Goal: Find specific page/section: Find specific page/section

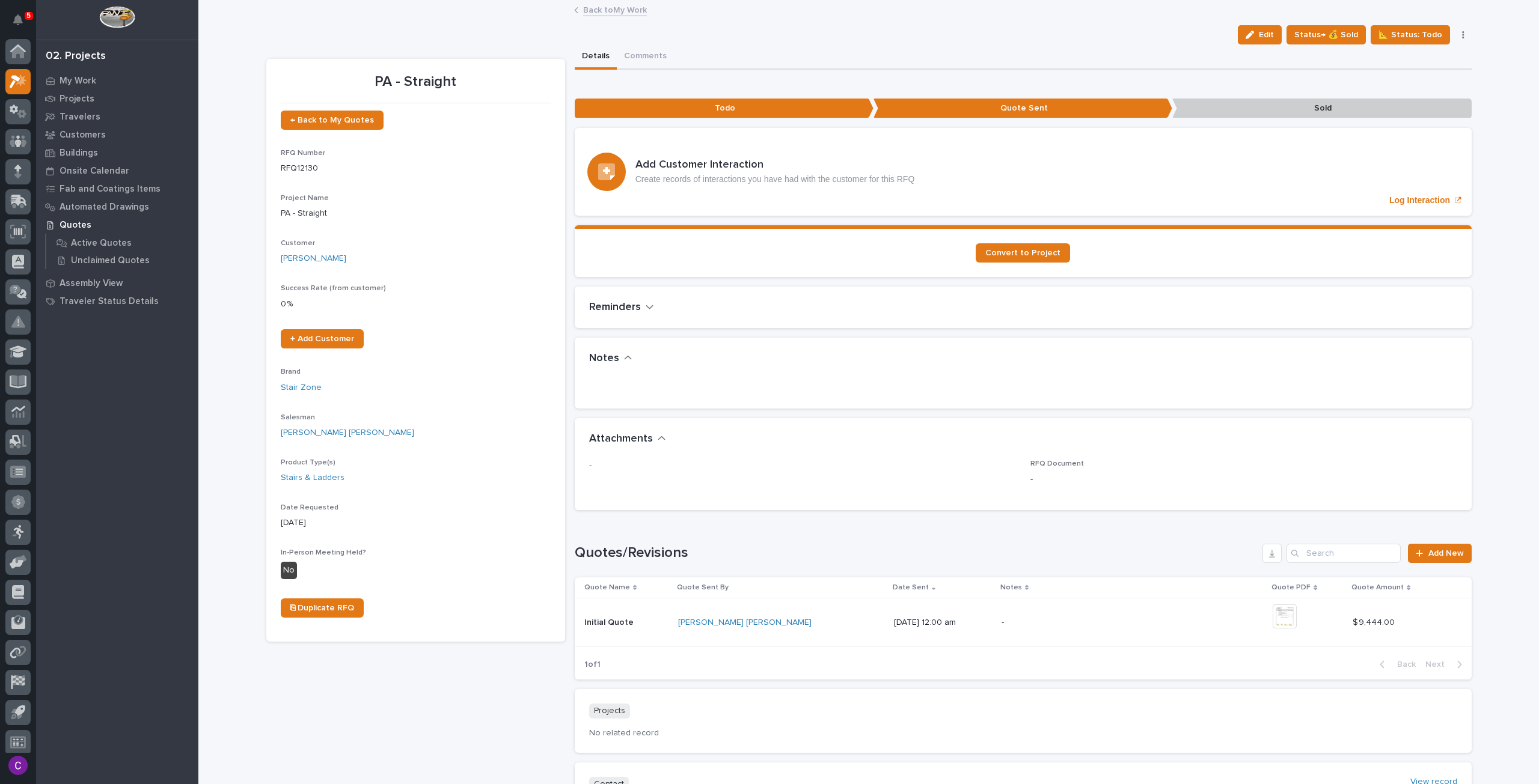
scroll to position [7, 0]
click at [22, 93] on div at bounding box center [18, 105] width 26 height 26
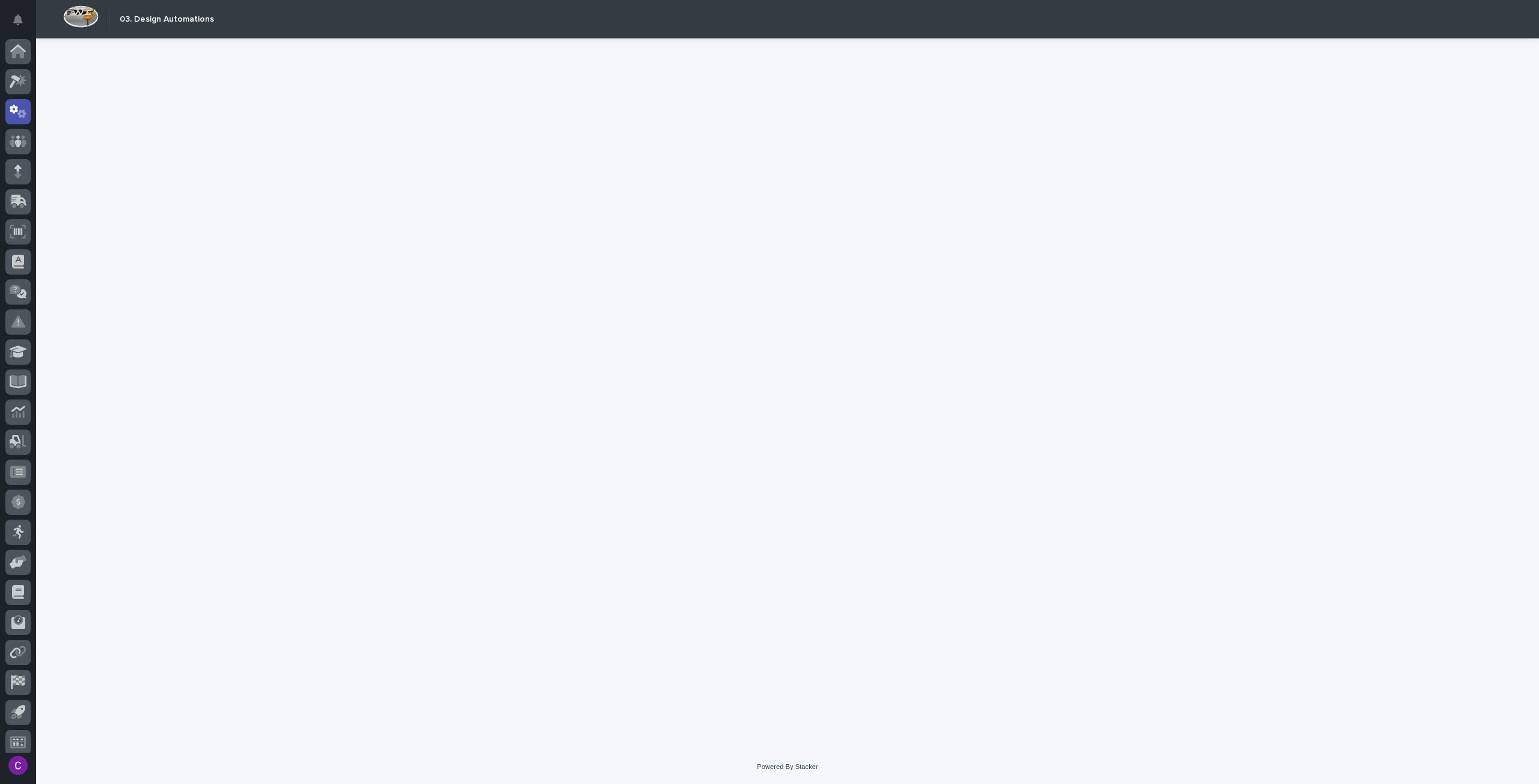
scroll to position [7, 0]
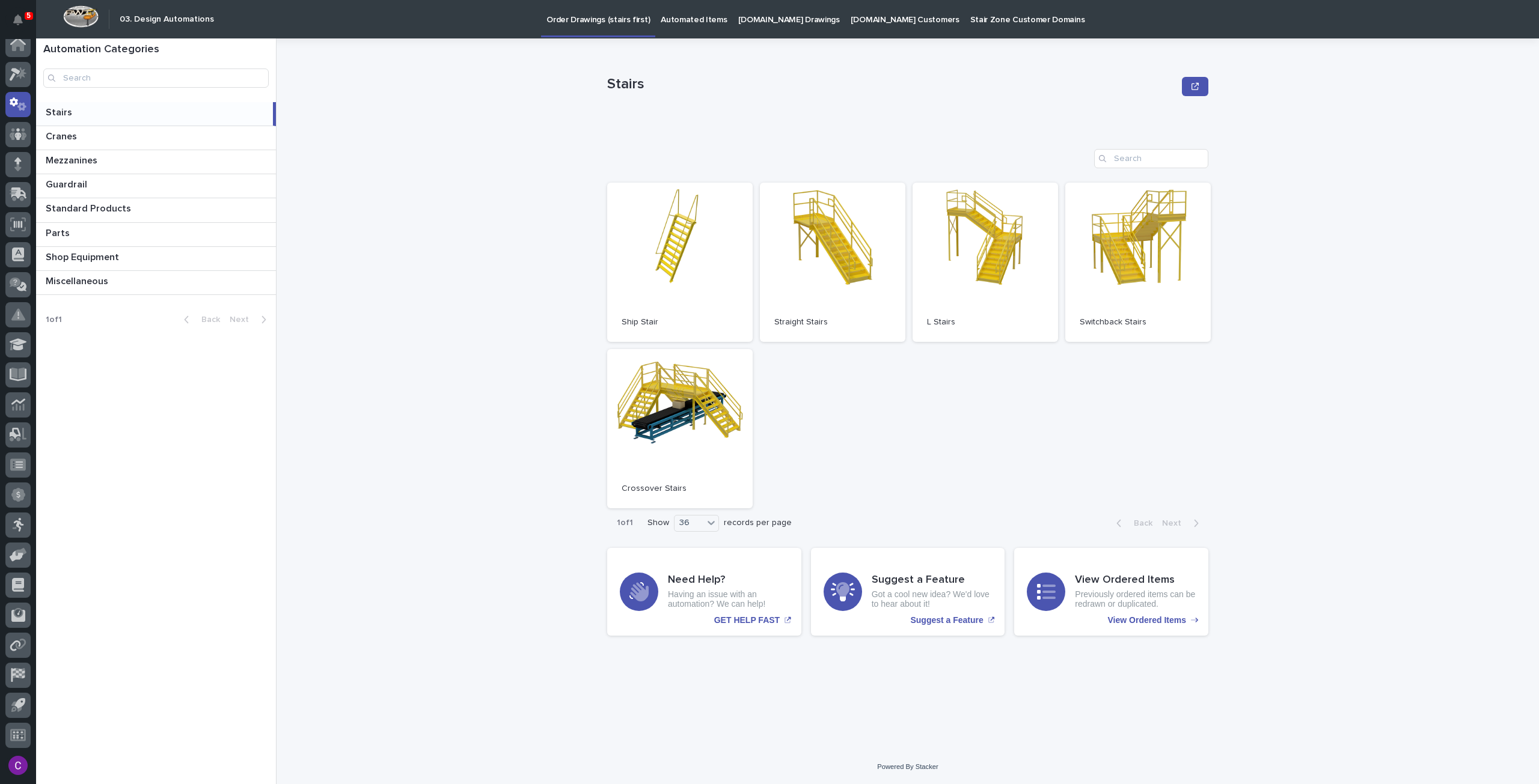
click at [741, 10] on p "[DOMAIN_NAME] Drawings" at bounding box center [789, 13] width 101 height 26
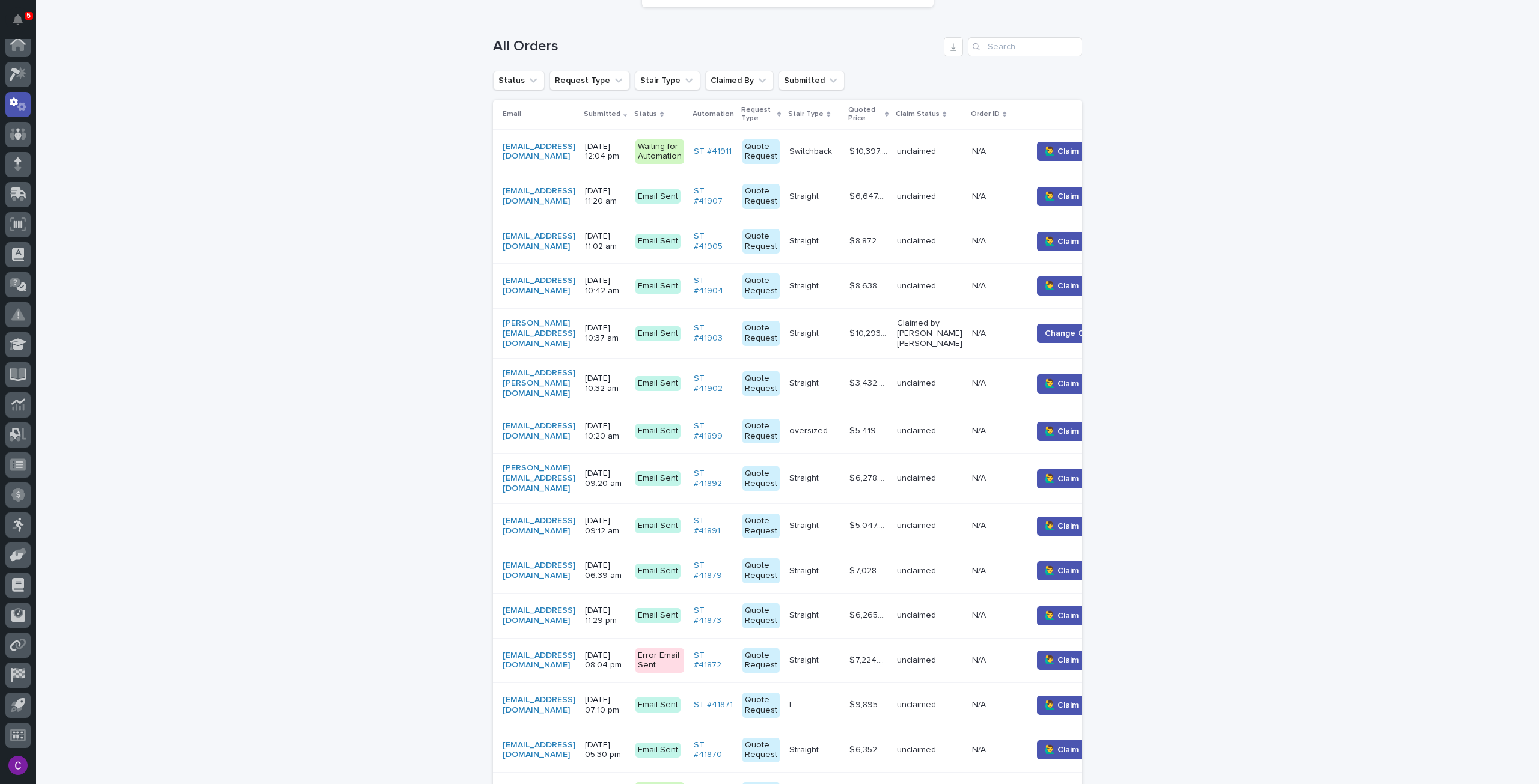
scroll to position [235, 0]
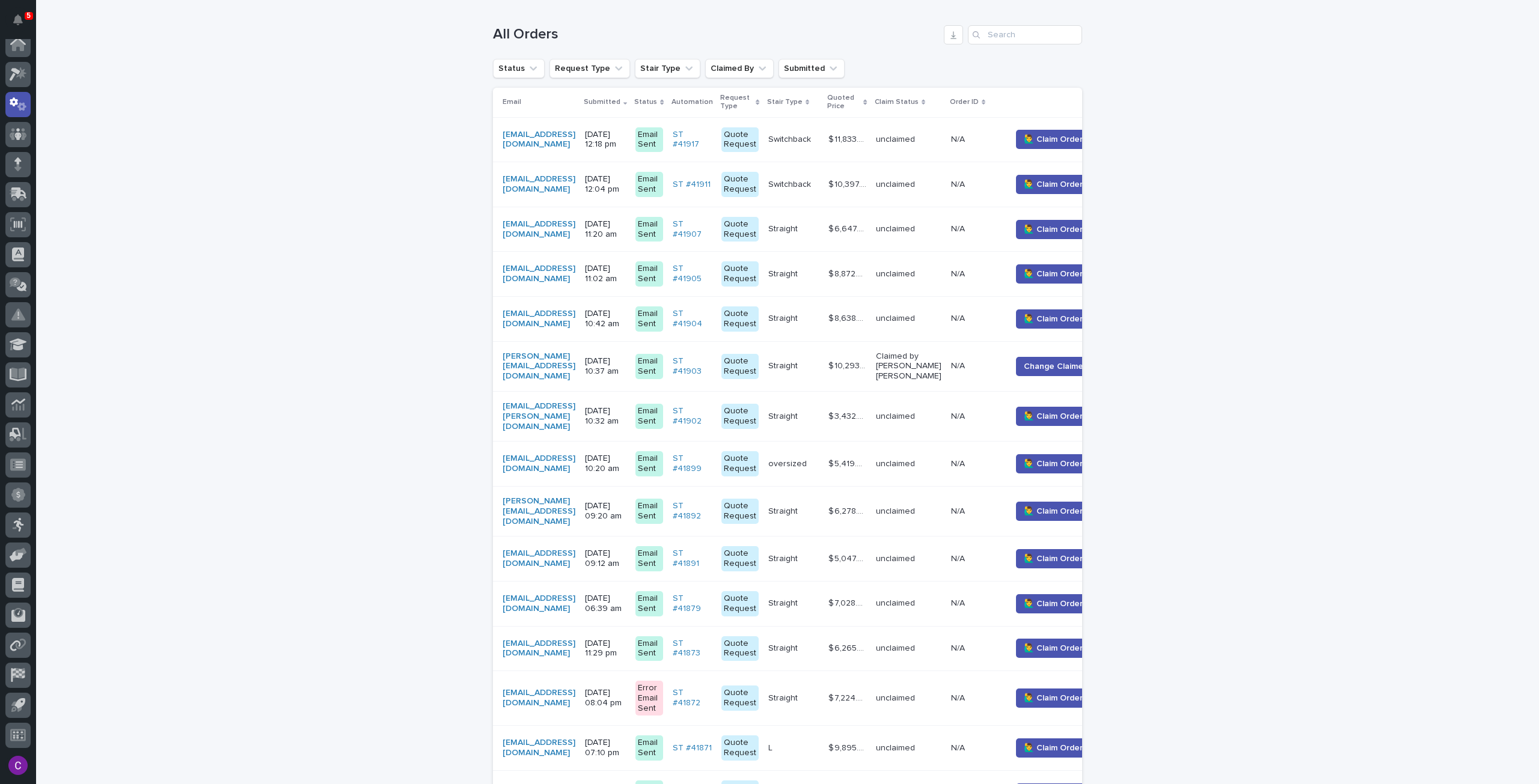
scroll to position [240, 0]
